Goal: Task Accomplishment & Management: Manage account settings

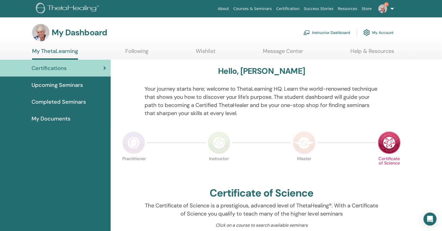
click at [341, 35] on link "Instructor Dashboard" at bounding box center [326, 33] width 47 height 12
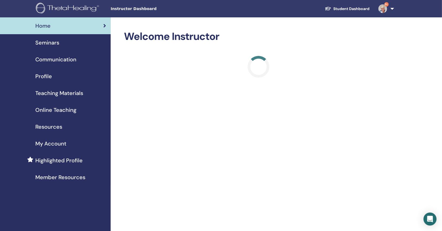
click at [384, 11] on img at bounding box center [382, 8] width 9 height 9
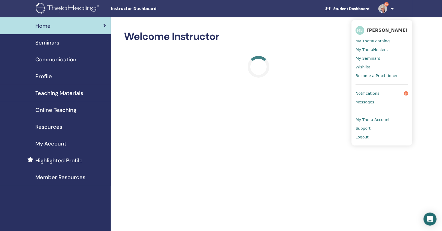
click at [371, 91] on span "Notifications" at bounding box center [368, 93] width 24 height 5
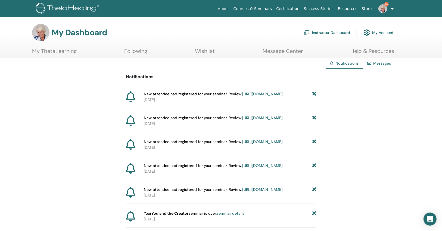
click at [313, 93] on icon at bounding box center [314, 94] width 4 height 6
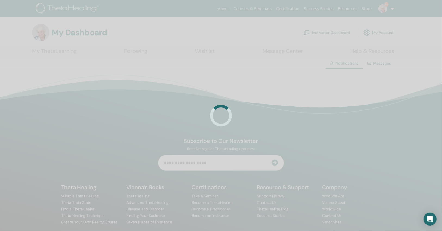
click at [313, 93] on div at bounding box center [221, 115] width 442 height 231
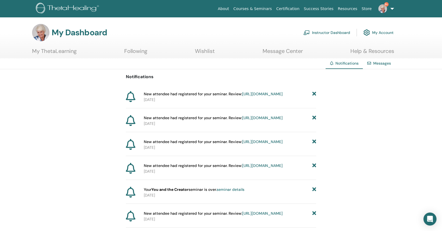
click at [313, 93] on icon at bounding box center [314, 94] width 4 height 6
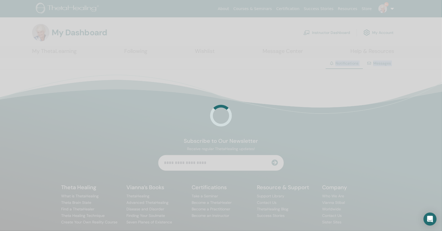
click at [313, 93] on div at bounding box center [221, 115] width 442 height 231
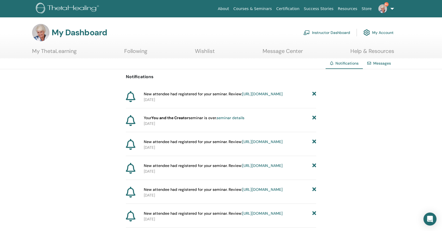
click at [313, 93] on icon at bounding box center [314, 94] width 4 height 6
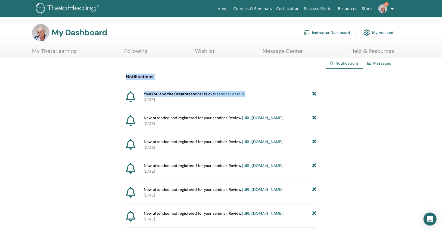
click at [313, 93] on icon at bounding box center [314, 94] width 4 height 6
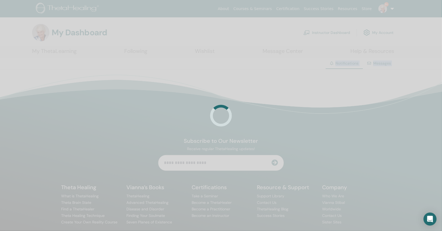
click at [313, 93] on div at bounding box center [221, 115] width 442 height 231
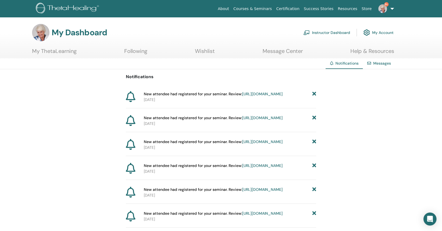
click at [313, 93] on icon at bounding box center [314, 94] width 4 height 6
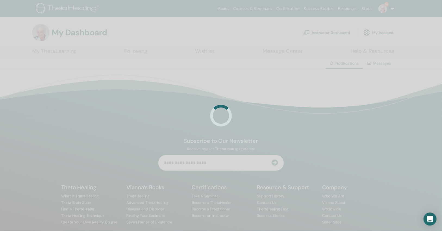
click at [313, 93] on div at bounding box center [221, 115] width 442 height 231
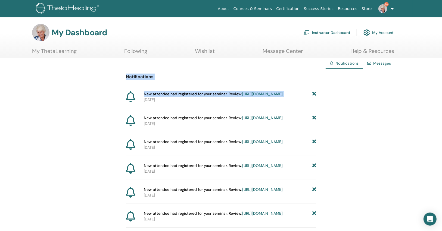
click at [313, 93] on icon at bounding box center [314, 94] width 4 height 6
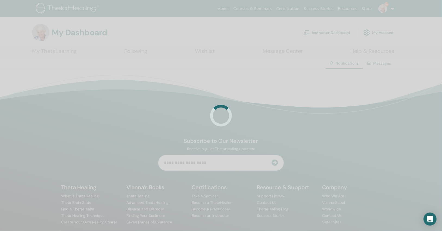
click at [313, 93] on div at bounding box center [221, 115] width 442 height 231
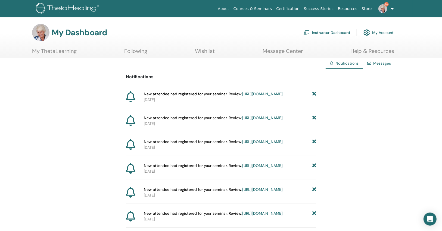
click at [313, 93] on icon at bounding box center [314, 94] width 4 height 6
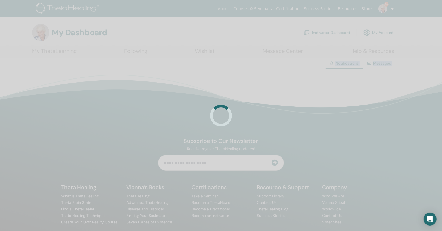
click at [313, 93] on div at bounding box center [221, 115] width 442 height 231
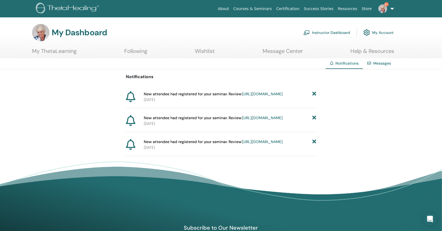
click at [313, 93] on icon at bounding box center [314, 94] width 4 height 6
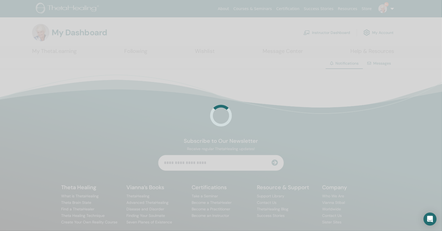
click at [312, 92] on div at bounding box center [221, 115] width 442 height 231
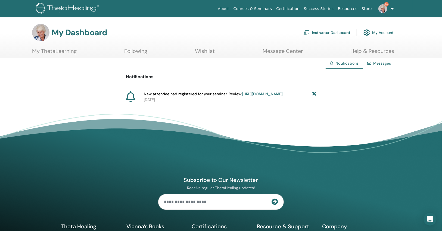
click at [312, 92] on icon at bounding box center [314, 94] width 4 height 6
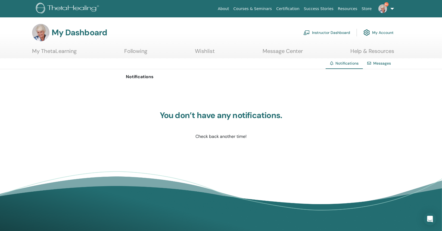
click at [322, 27] on link "Instructor Dashboard" at bounding box center [326, 33] width 47 height 12
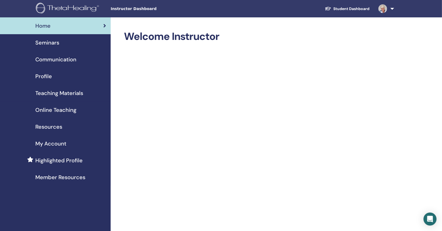
click at [77, 46] on div "Seminars" at bounding box center [55, 43] width 102 height 8
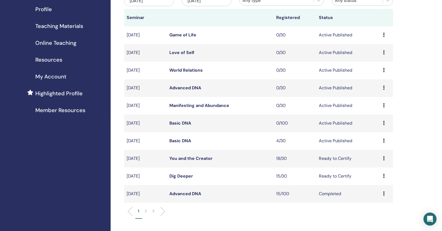
scroll to position [43, 0]
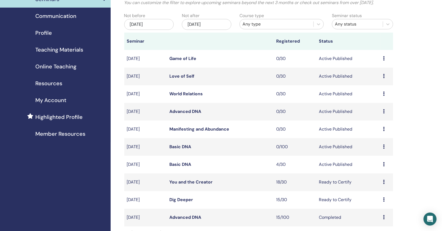
click at [202, 184] on link "You and the Creator" at bounding box center [191, 182] width 43 height 6
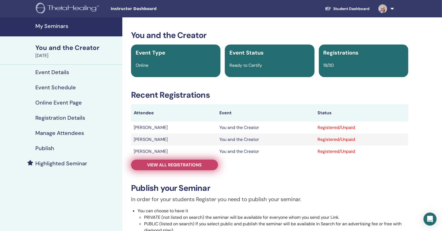
click at [190, 168] on link "View all registrations" at bounding box center [174, 165] width 87 height 11
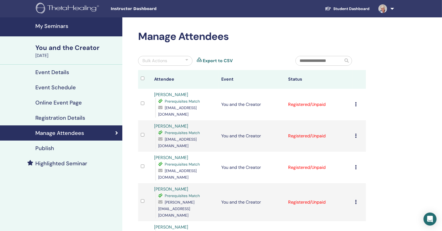
click at [162, 57] on div "Bulk Actions" at bounding box center [165, 61] width 54 height 10
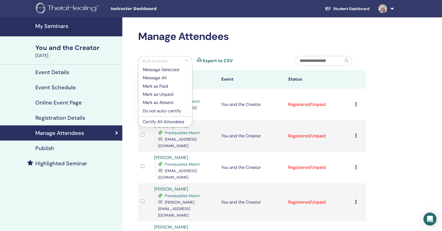
click at [167, 120] on p "Certify All Attendees" at bounding box center [165, 122] width 45 height 7
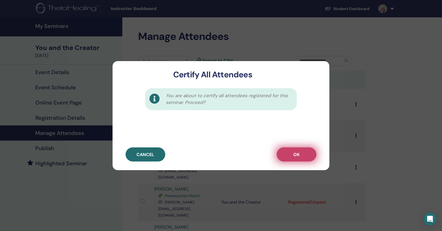
click at [299, 157] on span "OK" at bounding box center [297, 155] width 6 height 6
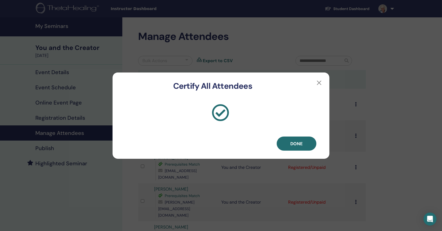
drag, startPoint x: 294, startPoint y: 143, endPoint x: 279, endPoint y: 137, distance: 15.4
click at [294, 143] on span "Done" at bounding box center [297, 144] width 12 height 6
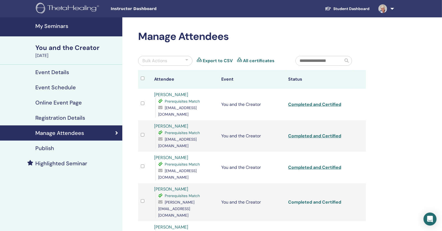
click at [311, 200] on link "Completed and Certified" at bounding box center [314, 203] width 53 height 6
click at [46, 26] on h4 "My Seminars" at bounding box center [77, 26] width 84 height 7
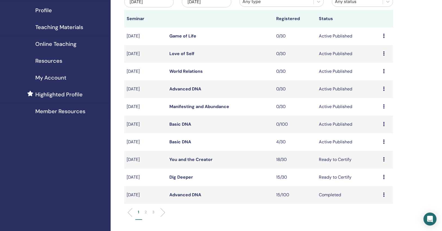
scroll to position [130, 0]
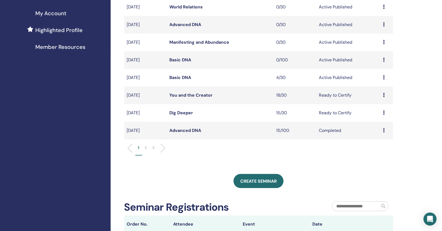
click at [181, 75] on link "Basic DNA" at bounding box center [181, 78] width 22 height 6
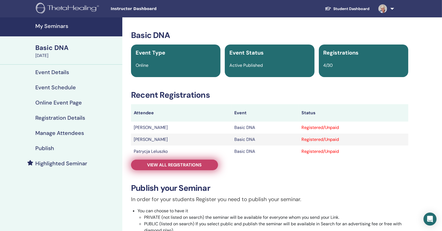
click at [203, 167] on link "View all registrations" at bounding box center [174, 165] width 87 height 11
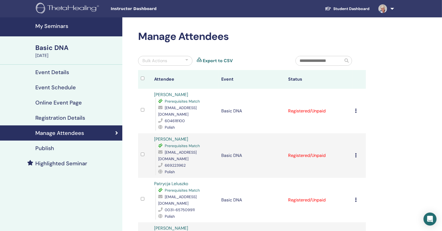
click at [42, 23] on h4 "My Seminars" at bounding box center [77, 26] width 84 height 7
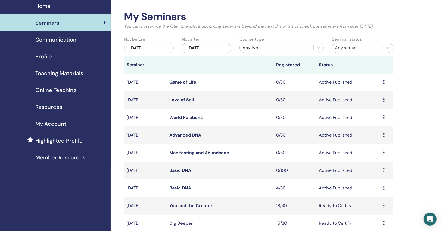
scroll to position [43, 0]
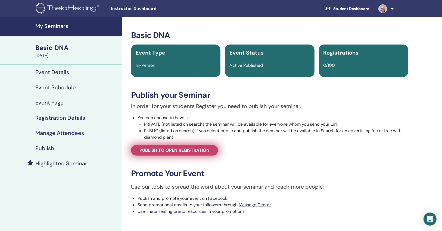
click at [156, 145] on link "Publish to open registration" at bounding box center [174, 150] width 87 height 11
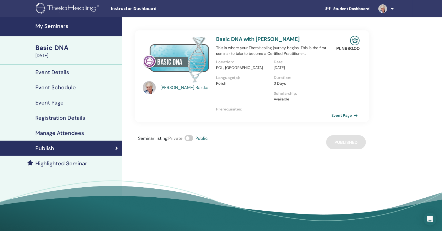
click at [67, 69] on h4 "Event Details" at bounding box center [52, 72] width 34 height 7
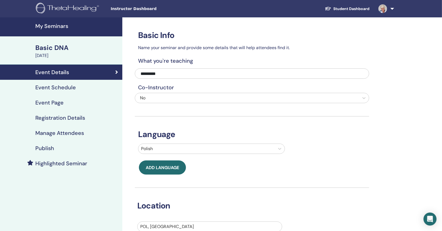
click at [78, 147] on div "Publish" at bounding box center [61, 148] width 114 height 7
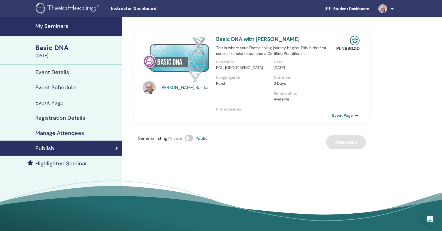
click at [358, 114] on link "Event Page" at bounding box center [346, 115] width 29 height 8
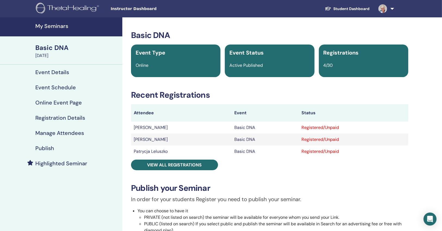
click at [75, 146] on div "Publish" at bounding box center [61, 148] width 114 height 7
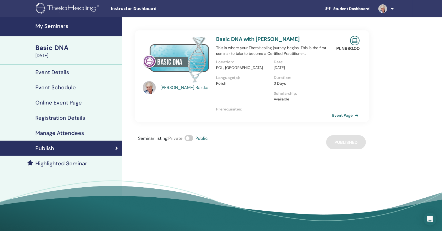
click at [339, 113] on link "Event Page" at bounding box center [346, 115] width 29 height 8
click at [98, 115] on div "Registration Details" at bounding box center [61, 118] width 114 height 7
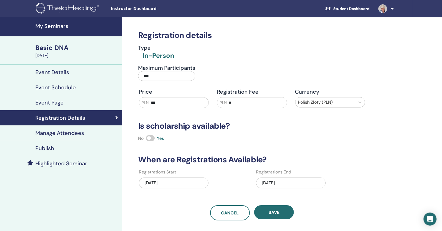
click at [94, 105] on div "Event Page" at bounding box center [61, 103] width 114 height 7
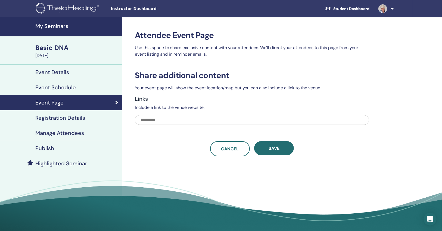
click at [94, 132] on div "Manage Attendees" at bounding box center [61, 133] width 114 height 7
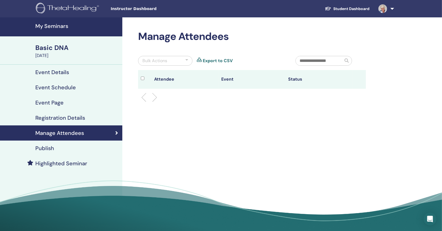
click at [100, 147] on div "Publish" at bounding box center [61, 148] width 114 height 7
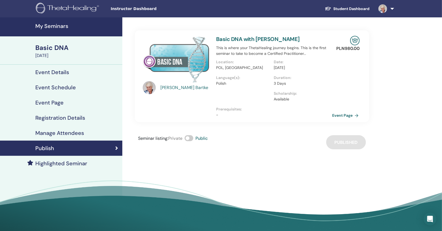
click at [335, 113] on link "Event Page" at bounding box center [346, 115] width 29 height 8
